Goal: Use online tool/utility: Utilize a website feature to perform a specific function

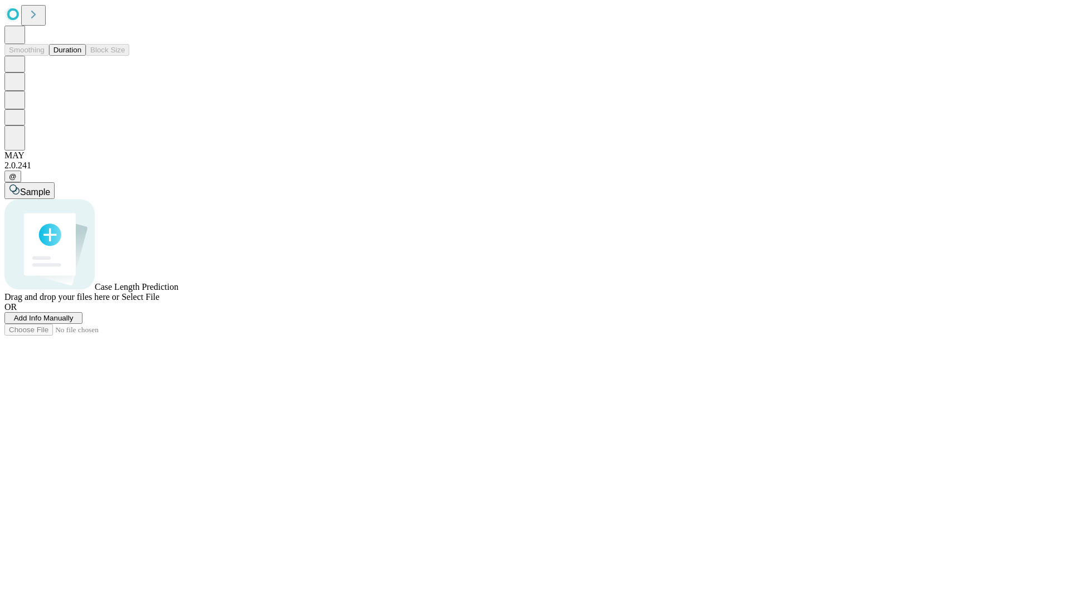
click at [81, 56] on button "Duration" at bounding box center [67, 50] width 37 height 12
click at [159, 302] on span "Select File" at bounding box center [141, 296] width 38 height 9
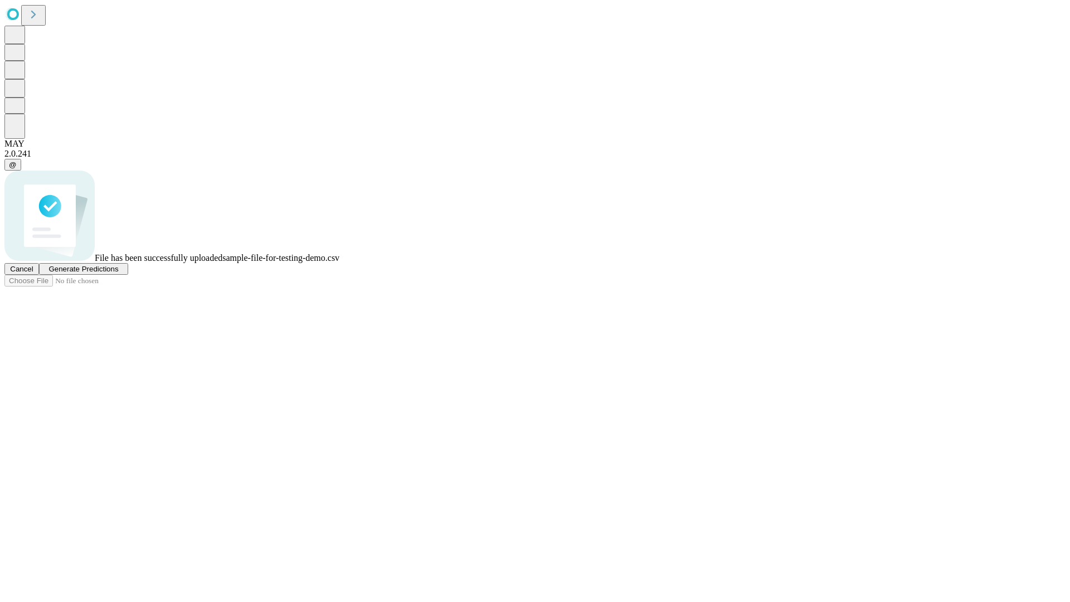
click at [118, 273] on span "Generate Predictions" at bounding box center [84, 269] width 70 height 8
